Goal: Navigation & Orientation: Understand site structure

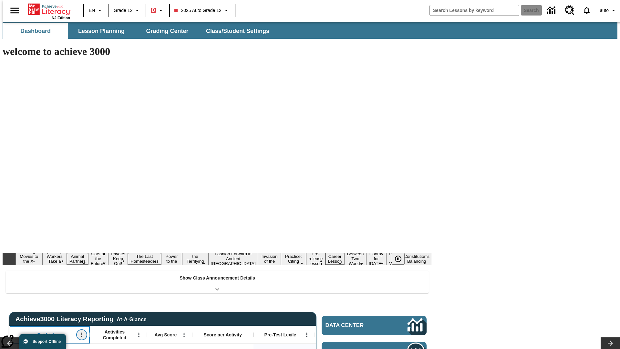
click at [81, 333] on icon "Open Menu" at bounding box center [81, 335] width 1 height 4
click at [12, 228] on icon at bounding box center [12, 228] width 4 height 4
click at [81, 333] on icon "Student, Open Menu," at bounding box center [81, 335] width 1 height 4
click at [12, 228] on icon at bounding box center [12, 228] width 4 height 4
click at [138, 333] on icon "Open Menu" at bounding box center [138, 335] width 1 height 4
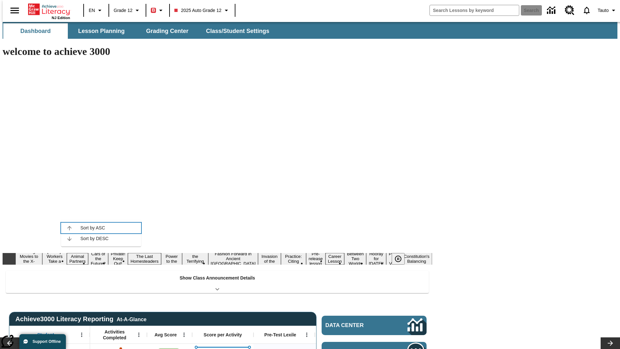
click at [69, 228] on icon at bounding box center [69, 228] width 4 height 4
click at [138, 333] on icon "Activities Completed, Open Menu," at bounding box center [138, 335] width 1 height 4
click at [69, 228] on icon at bounding box center [69, 228] width 4 height 4
click at [183, 333] on icon "Open Menu" at bounding box center [183, 335] width 1 height 4
